Goal: Information Seeking & Learning: Learn about a topic

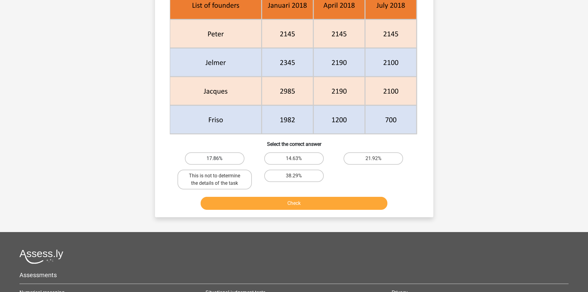
scroll to position [247, 0]
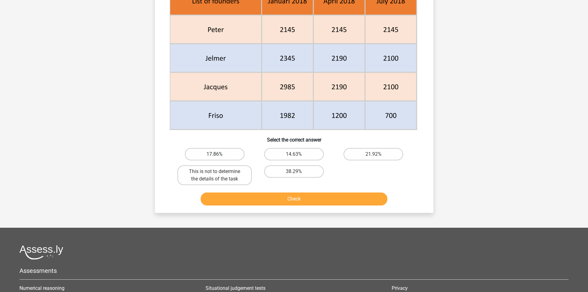
click at [203, 154] on label "17.86%" at bounding box center [215, 154] width 60 height 12
click at [215, 154] on input "17.86%" at bounding box center [217, 156] width 4 height 4
radio input "true"
click at [227, 194] on button "Check" at bounding box center [294, 198] width 187 height 13
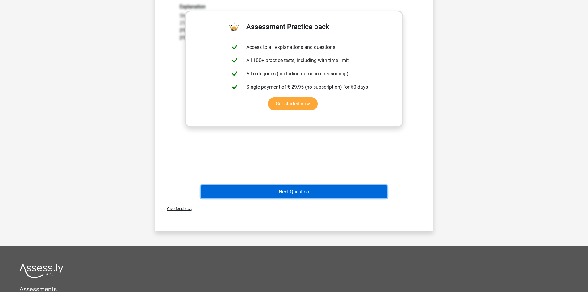
click at [295, 193] on button "Next Question" at bounding box center [294, 191] width 187 height 13
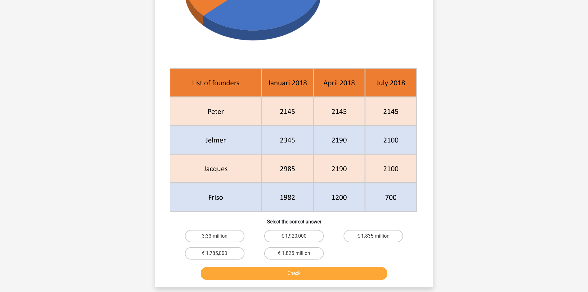
scroll to position [226, 0]
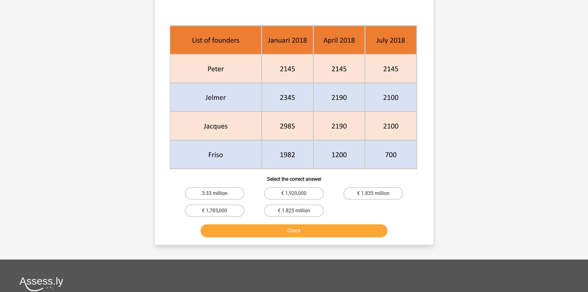
click at [204, 193] on label "3:33 million" at bounding box center [215, 193] width 60 height 12
click at [215, 193] on input "3:33 million" at bounding box center [217, 195] width 4 height 4
radio input "true"
click at [249, 228] on button "Check" at bounding box center [294, 230] width 187 height 13
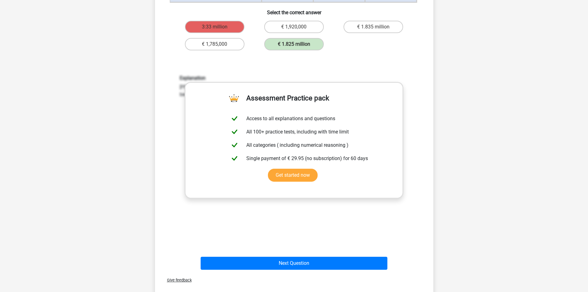
scroll to position [432, 0]
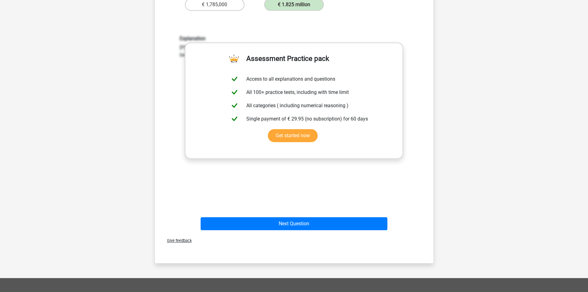
click at [328, 237] on div "Give feedback" at bounding box center [294, 241] width 274 height 16
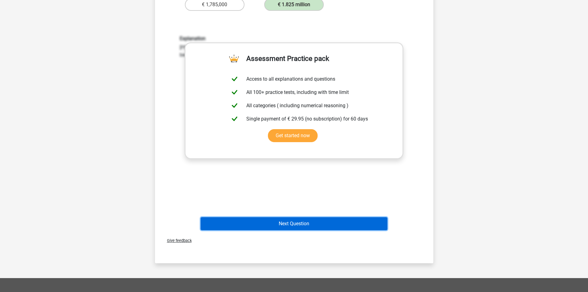
click at [324, 220] on button "Next Question" at bounding box center [294, 223] width 187 height 13
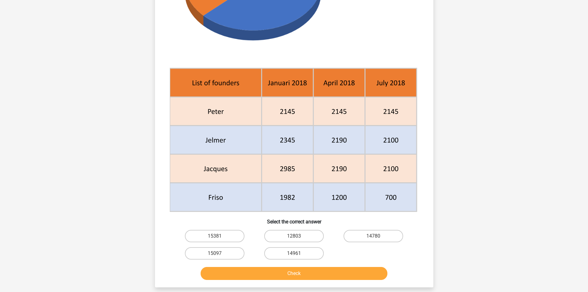
scroll to position [185, 0]
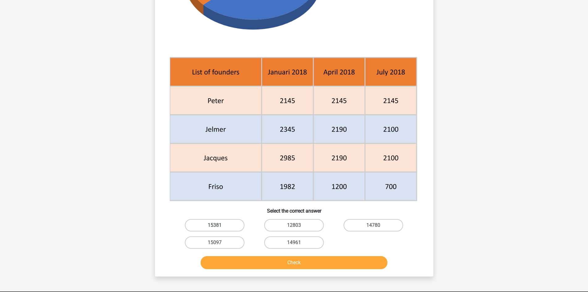
click at [204, 222] on label "15381" at bounding box center [215, 225] width 60 height 12
click at [215, 225] on input "15381" at bounding box center [217, 227] width 4 height 4
radio input "true"
click at [231, 269] on button "Check" at bounding box center [294, 262] width 187 height 13
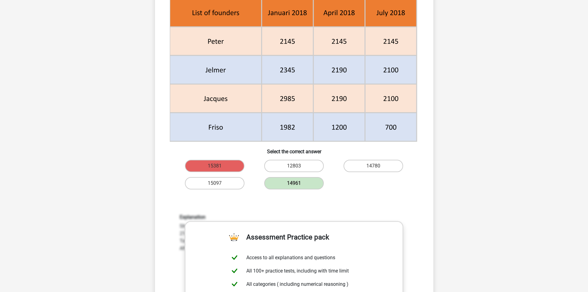
scroll to position [247, 0]
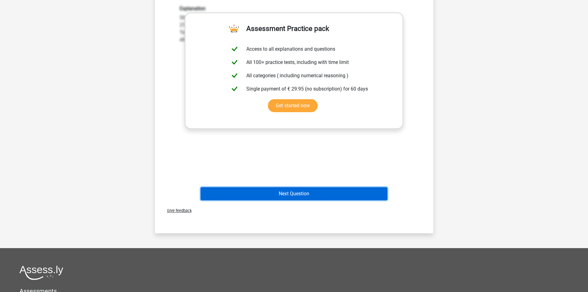
click at [320, 189] on button "Next Question" at bounding box center [294, 193] width 187 height 13
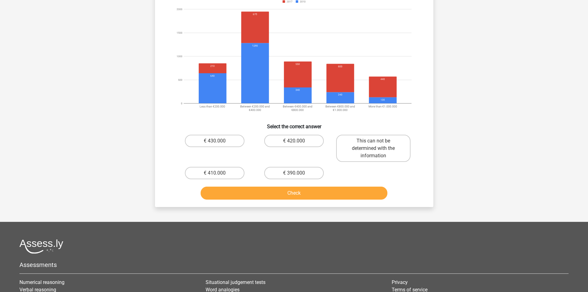
scroll to position [82, 0]
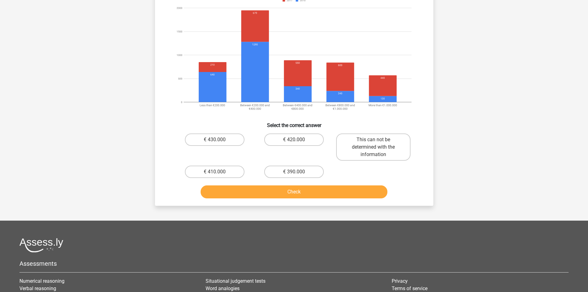
click at [230, 148] on div "€ 430.000" at bounding box center [215, 146] width 74 height 27
click at [229, 146] on div "€ 430.000" at bounding box center [215, 146] width 74 height 27
click at [229, 144] on label "€ 430.000" at bounding box center [215, 139] width 60 height 12
click at [219, 144] on input "€ 430.000" at bounding box center [217, 142] width 4 height 4
radio input "true"
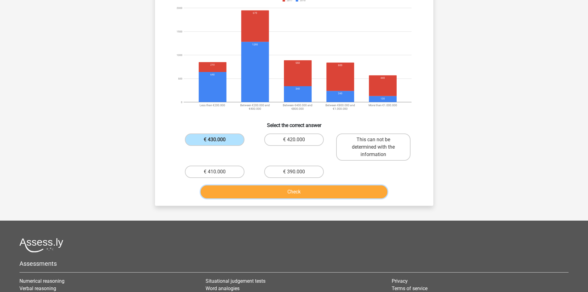
click at [254, 185] on button "Check" at bounding box center [294, 191] width 187 height 13
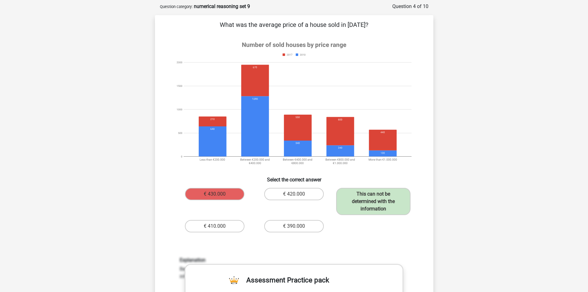
scroll to position [0, 0]
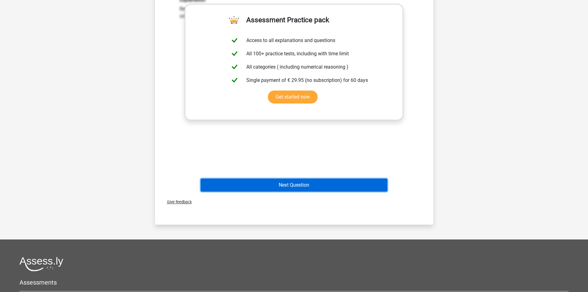
click at [325, 183] on button "Next Question" at bounding box center [294, 184] width 187 height 13
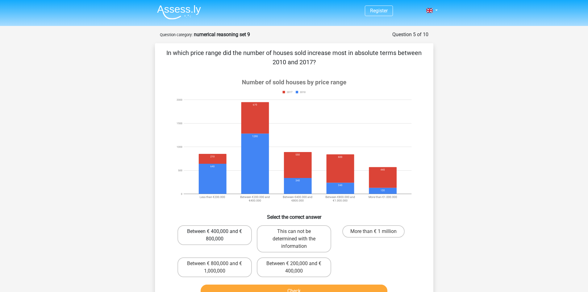
click at [232, 226] on label "Between € 400,000 and € 800,000" at bounding box center [215, 235] width 74 height 20
click at [219, 231] on input "Between € 400,000 and € 800,000" at bounding box center [217, 233] width 4 height 4
radio input "true"
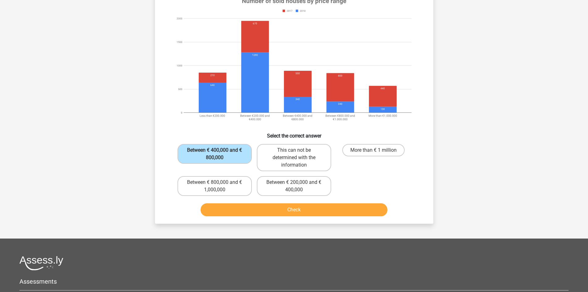
scroll to position [82, 0]
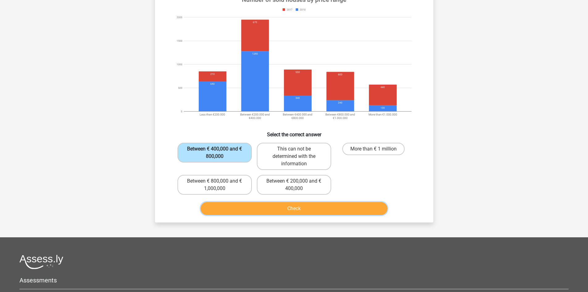
click at [247, 204] on button "Check" at bounding box center [294, 208] width 187 height 13
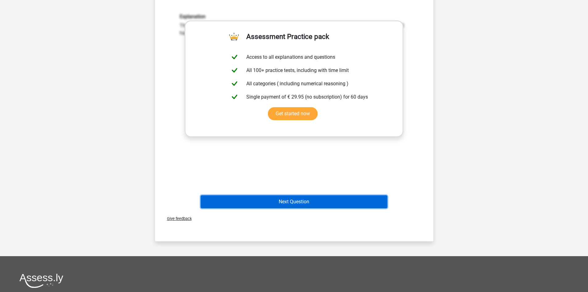
click at [316, 199] on button "Next Question" at bounding box center [294, 201] width 187 height 13
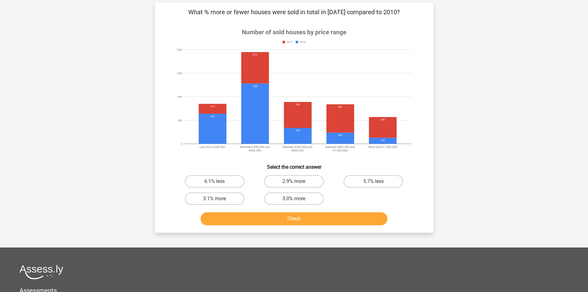
scroll to position [41, 0]
click at [234, 176] on label "6.1% less" at bounding box center [215, 181] width 60 height 12
click at [219, 181] on input "6.1% less" at bounding box center [217, 183] width 4 height 4
radio input "true"
click at [261, 222] on button "Check" at bounding box center [294, 218] width 187 height 13
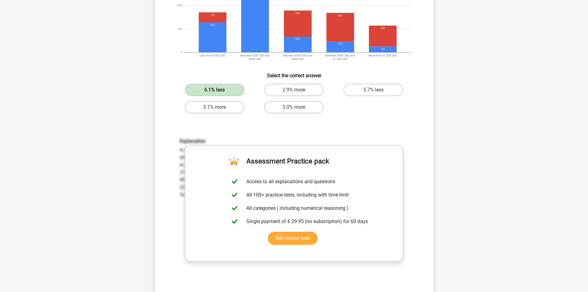
scroll to position [206, 0]
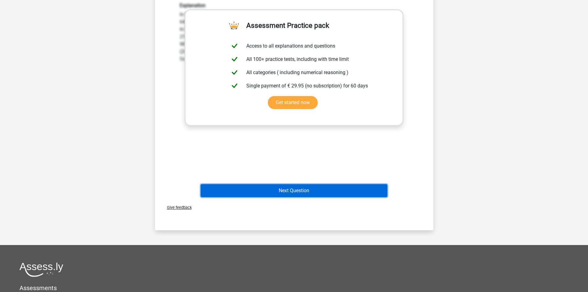
click at [321, 190] on button "Next Question" at bounding box center [294, 190] width 187 height 13
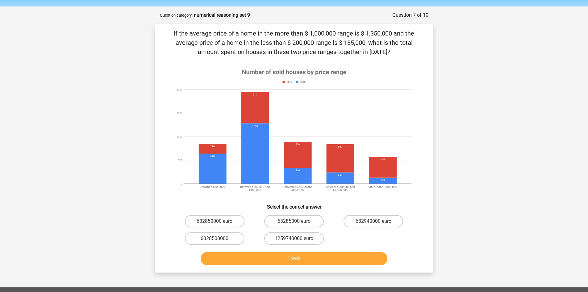
scroll to position [0, 0]
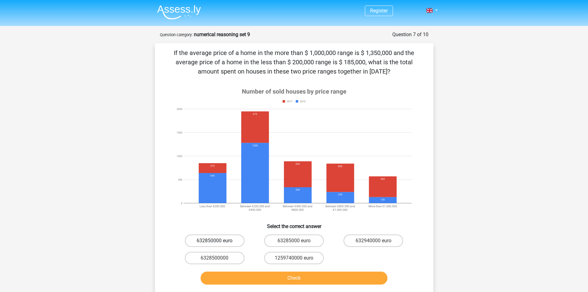
click at [215, 238] on label "632850000 euro" at bounding box center [215, 240] width 60 height 12
click at [215, 241] on input "632850000 euro" at bounding box center [217, 243] width 4 height 4
radio input "true"
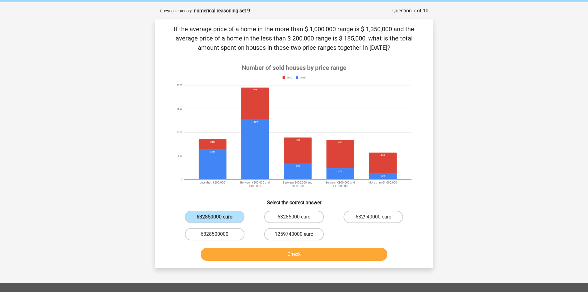
scroll to position [62, 0]
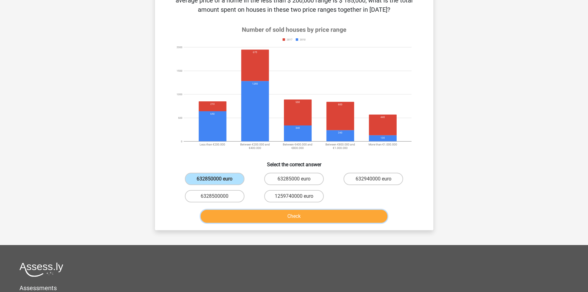
click at [263, 212] on button "Check" at bounding box center [294, 216] width 187 height 13
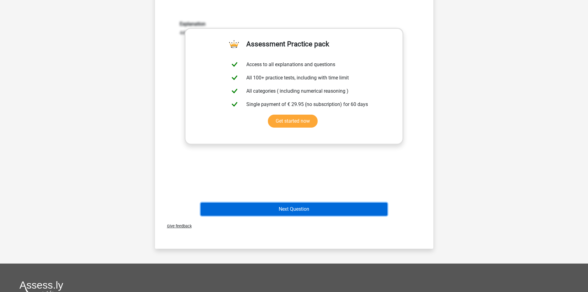
click at [321, 210] on button "Next Question" at bounding box center [294, 209] width 187 height 13
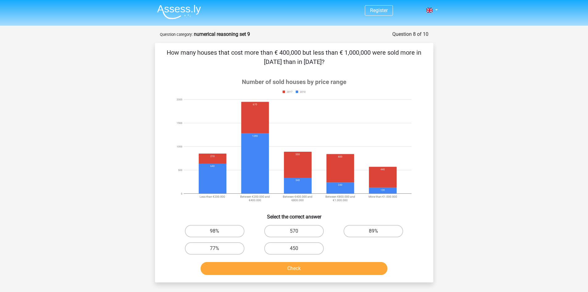
scroll to position [0, 0]
click at [209, 229] on label "98%" at bounding box center [215, 231] width 60 height 12
click at [215, 231] on input "98%" at bounding box center [217, 233] width 4 height 4
radio input "true"
click at [244, 268] on button "Check" at bounding box center [294, 268] width 187 height 13
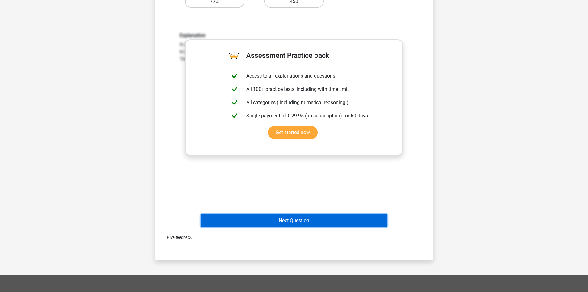
click at [329, 225] on button "Next Question" at bounding box center [294, 220] width 187 height 13
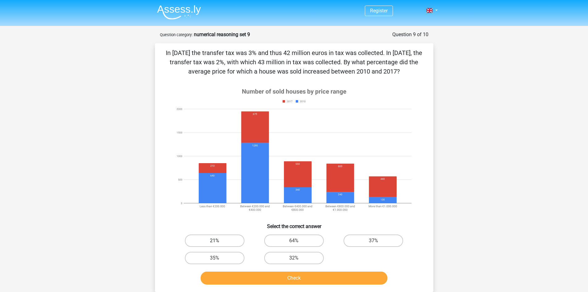
click at [227, 241] on label "21%" at bounding box center [215, 240] width 60 height 12
click at [219, 241] on input "21%" at bounding box center [217, 243] width 4 height 4
radio input "true"
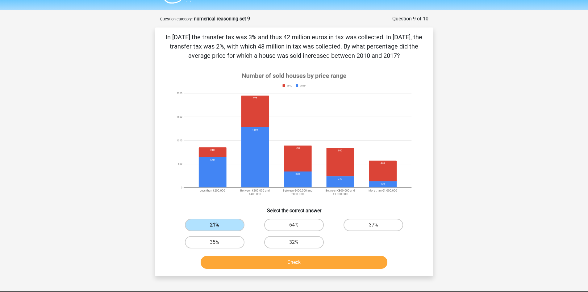
scroll to position [41, 0]
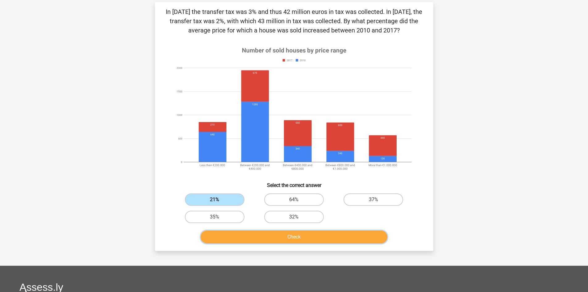
click at [249, 241] on button "Check" at bounding box center [294, 236] width 187 height 13
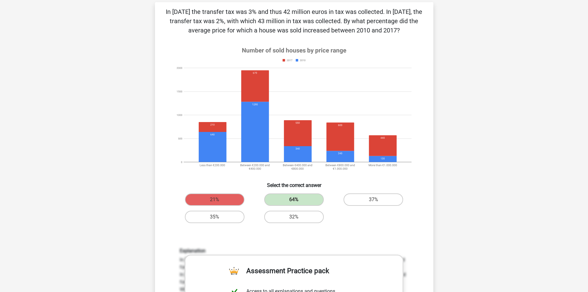
scroll to position [0, 0]
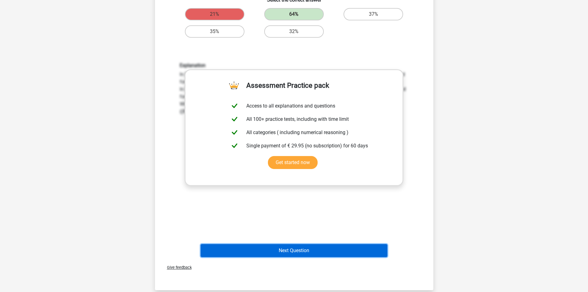
click at [339, 255] on button "Next Question" at bounding box center [294, 250] width 187 height 13
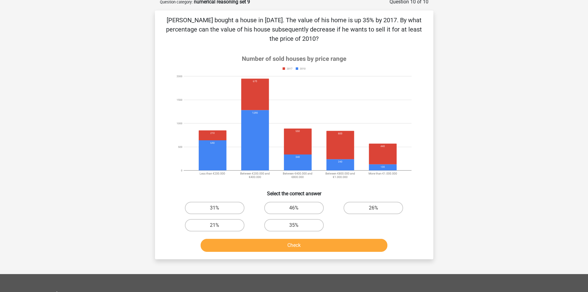
scroll to position [31, 0]
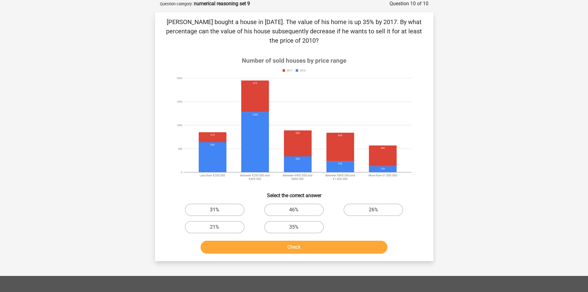
click at [209, 208] on label "31%" at bounding box center [215, 210] width 60 height 12
click at [215, 210] on input "31%" at bounding box center [217, 212] width 4 height 4
radio input "true"
click at [237, 244] on button "Check" at bounding box center [294, 247] width 187 height 13
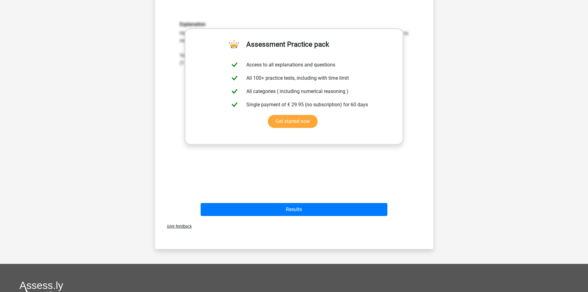
scroll to position [268, 0]
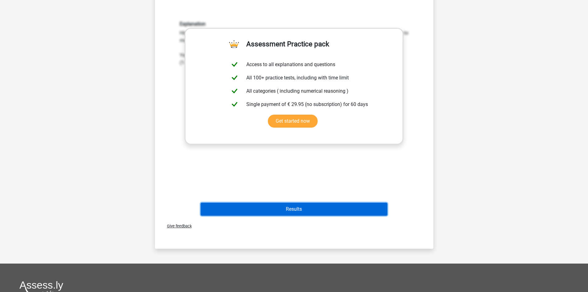
click at [340, 209] on button "Results" at bounding box center [294, 209] width 187 height 13
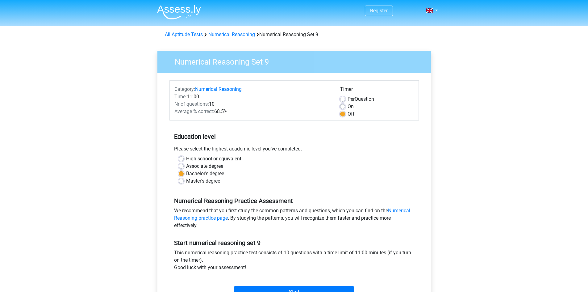
scroll to position [62, 0]
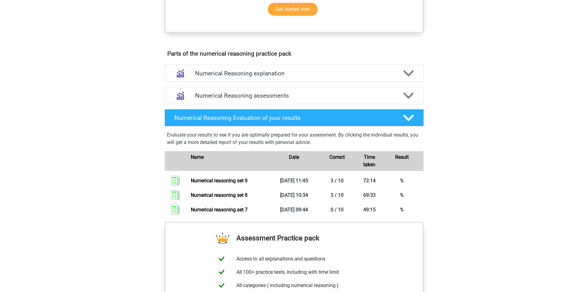
scroll to position [309, 0]
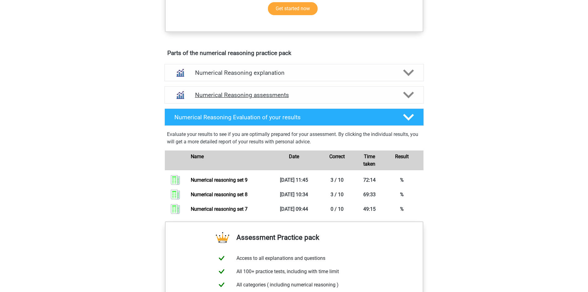
click at [268, 99] on h4 "Numerical Reasoning assessments" at bounding box center [294, 94] width 198 height 7
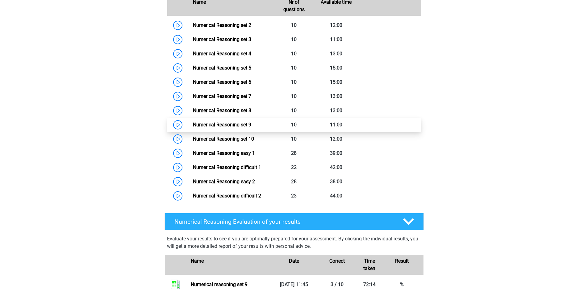
scroll to position [453, 0]
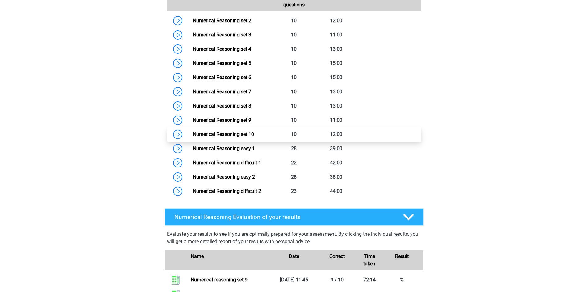
click at [251, 137] on link "Numerical Reasoning set 10" at bounding box center [223, 134] width 61 height 6
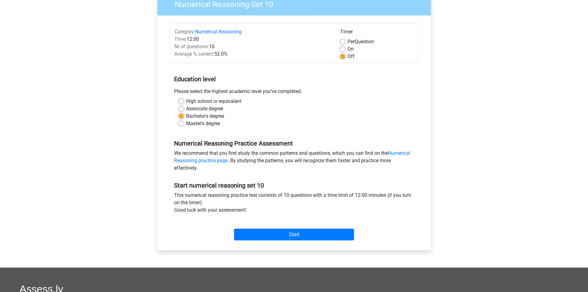
scroll to position [82, 0]
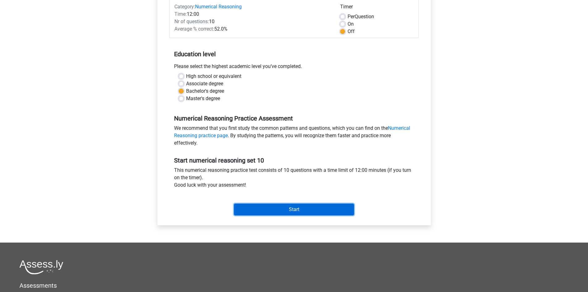
click at [293, 206] on input "Start" at bounding box center [294, 210] width 120 height 12
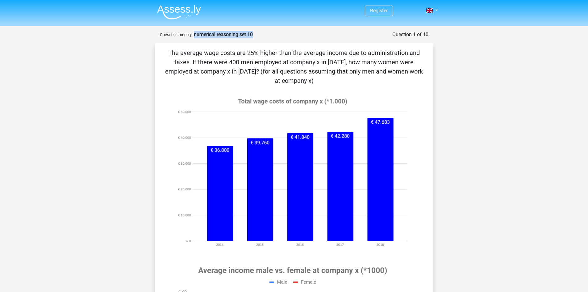
drag, startPoint x: 194, startPoint y: 35, endPoint x: 253, endPoint y: 33, distance: 59.6
click at [253, 33] on div "Question 1 of 10 Question category: numerical reasoning set 10" at bounding box center [294, 34] width 269 height 7
copy strong "numerical reasoning set 10"
click at [309, 40] on form "Question 1 of 10 Question category: numerical reasoning set 10 The average wage…" at bounding box center [294, 264] width 279 height 467
